Goal: Transaction & Acquisition: Purchase product/service

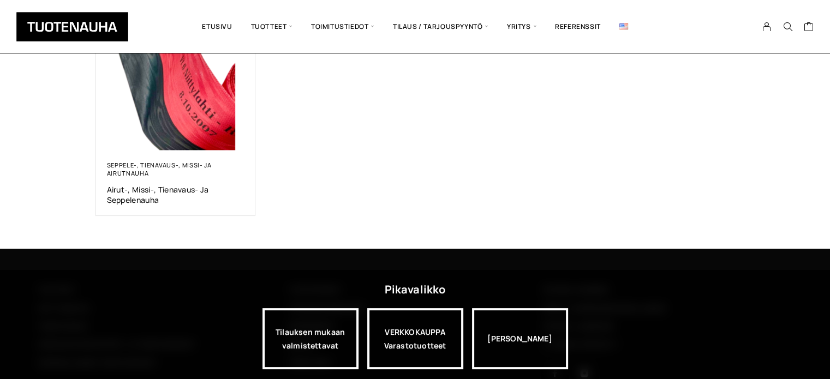
scroll to position [256, 0]
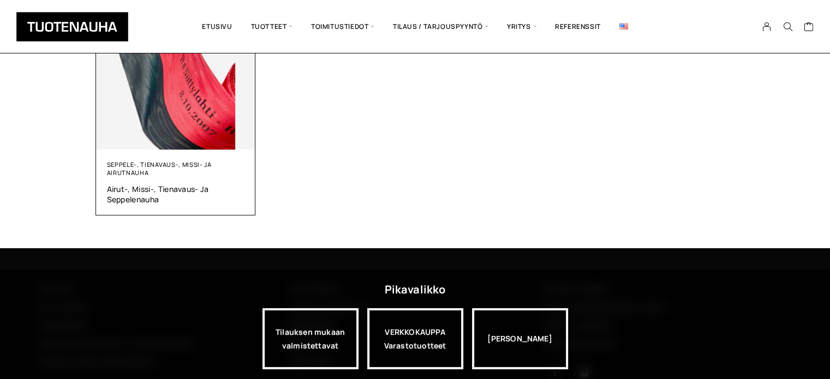
click at [198, 123] on img at bounding box center [176, 70] width 160 height 160
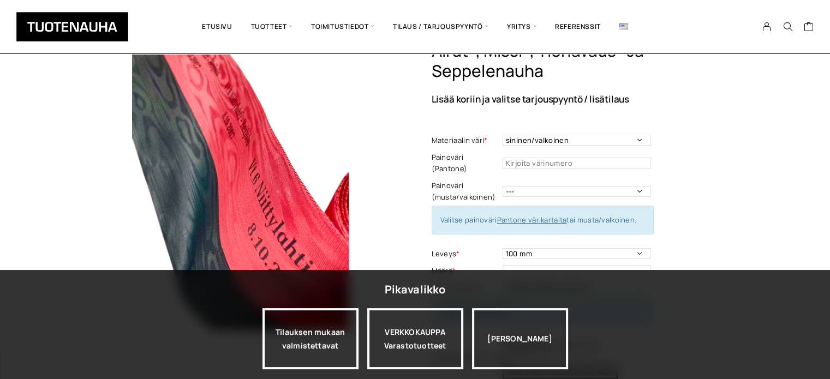
scroll to position [56, 0]
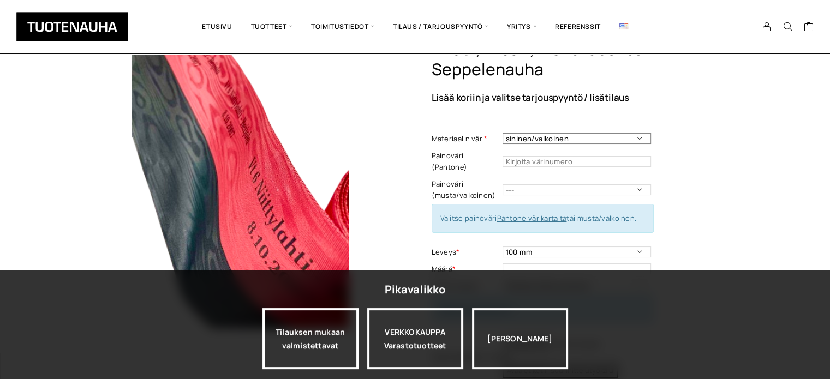
click at [633, 139] on select "sininen/valkoinen punainen/musta keltainen/sininen valkoinen/punainen punainen/…" at bounding box center [576, 138] width 148 height 11
click at [716, 147] on div "Airut-, missi-, tienavaus- ja seppelenauha Lisää koriin ja valitse tarjouspyynt…" at bounding box center [582, 268] width 303 height 458
